Goal: Information Seeking & Learning: Understand process/instructions

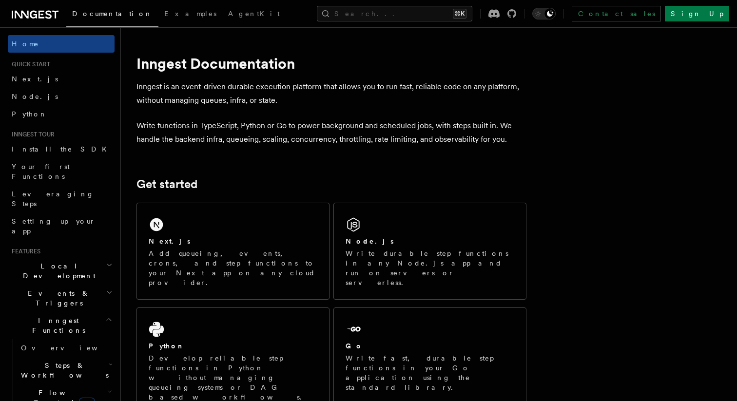
scroll to position [398, 0]
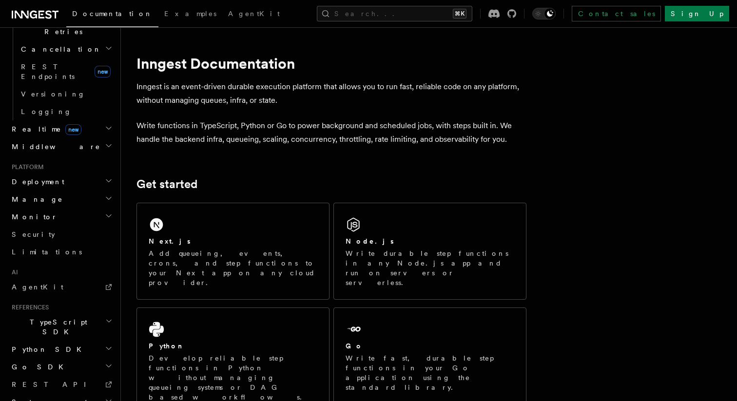
click at [109, 345] on icon "button" at bounding box center [109, 349] width 8 height 8
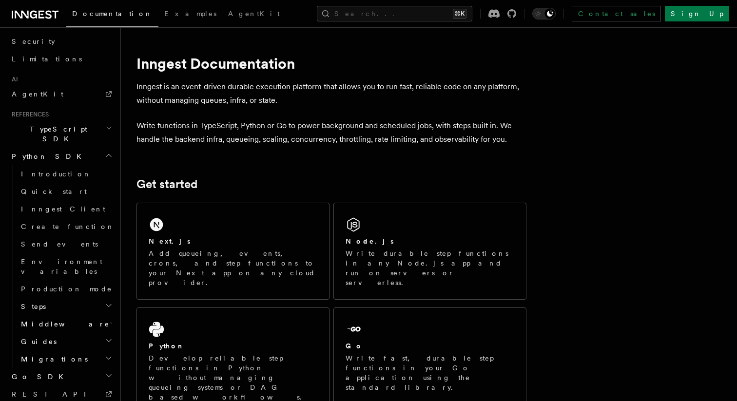
scroll to position [591, 0]
click at [106, 356] on icon "button" at bounding box center [109, 360] width 8 height 8
click at [66, 374] on span "v0.4 to v0.5" at bounding box center [59, 383] width 59 height 18
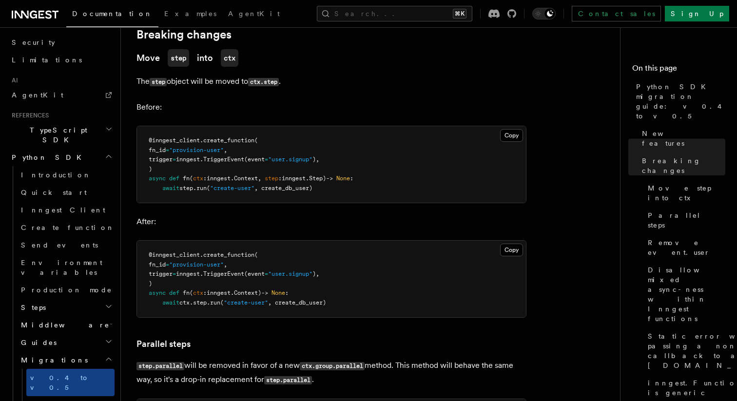
scroll to position [259, 0]
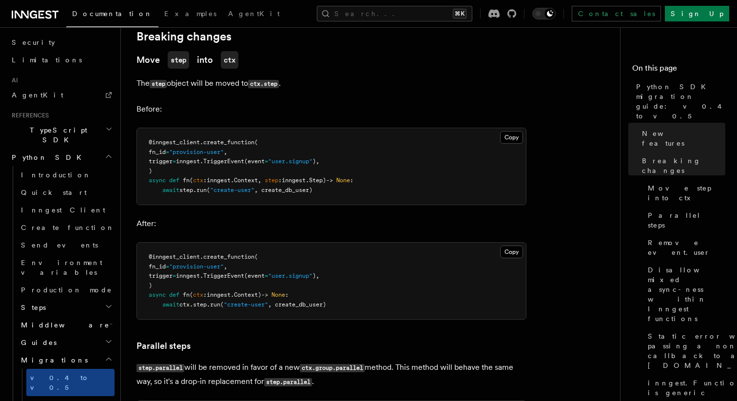
click at [291, 85] on p "The step object will be moved to ctx.step ." at bounding box center [332, 84] width 390 height 14
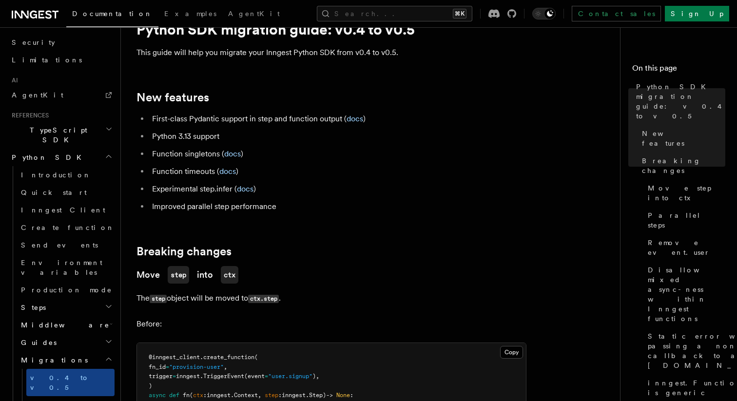
scroll to position [0, 0]
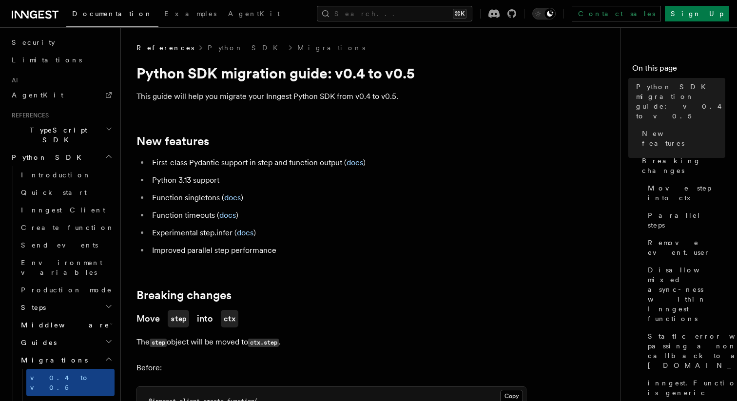
click at [349, 142] on h2 "New features" at bounding box center [332, 142] width 390 height 14
